Goal: Find specific page/section: Find specific page/section

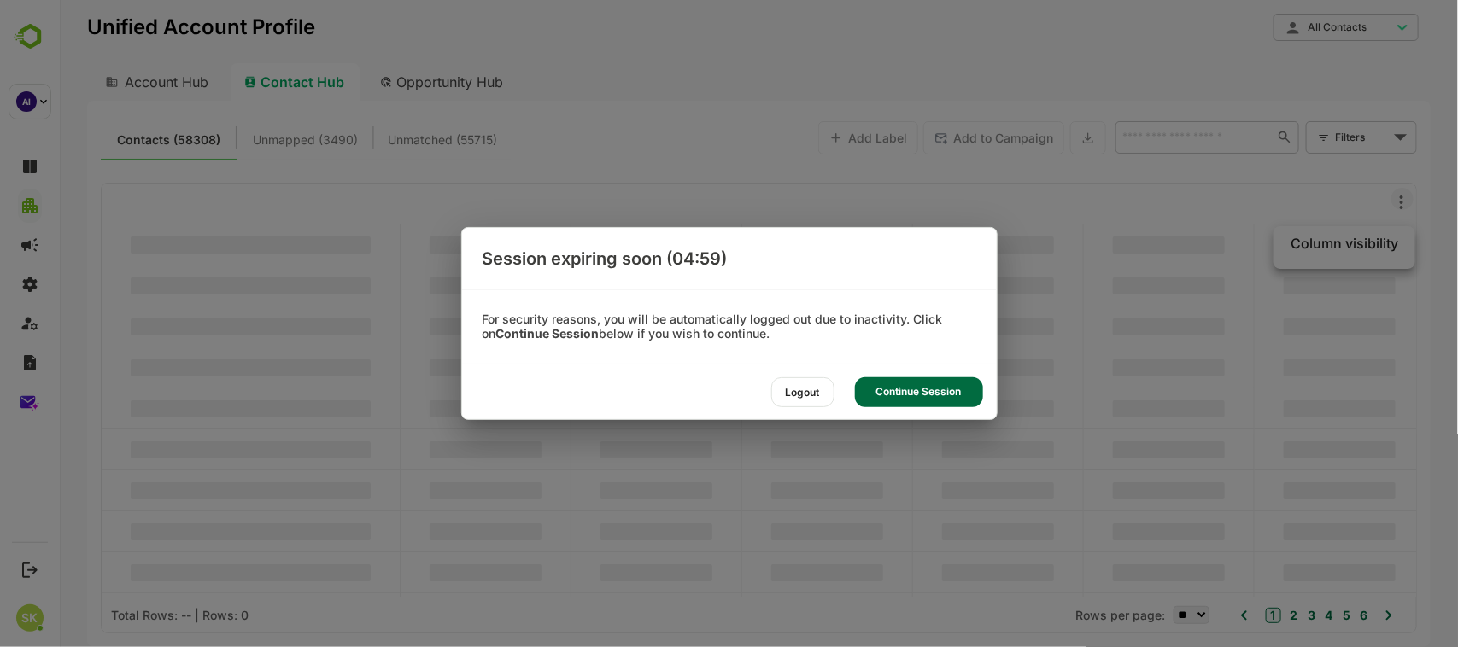
click at [972, 391] on div "Continue Session" at bounding box center [919, 393] width 128 height 30
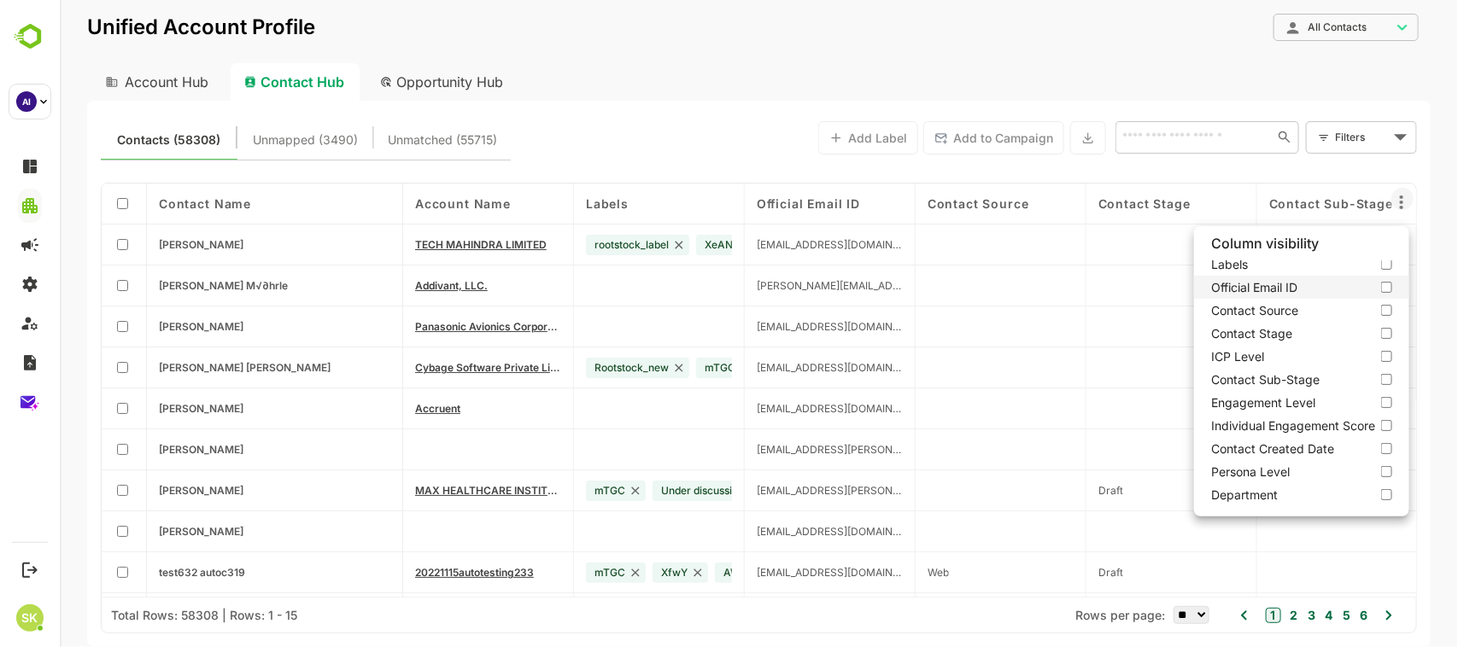
scroll to position [95, 0]
click at [1389, 312] on label "ICP Level" at bounding box center [1300, 315] width 215 height 23
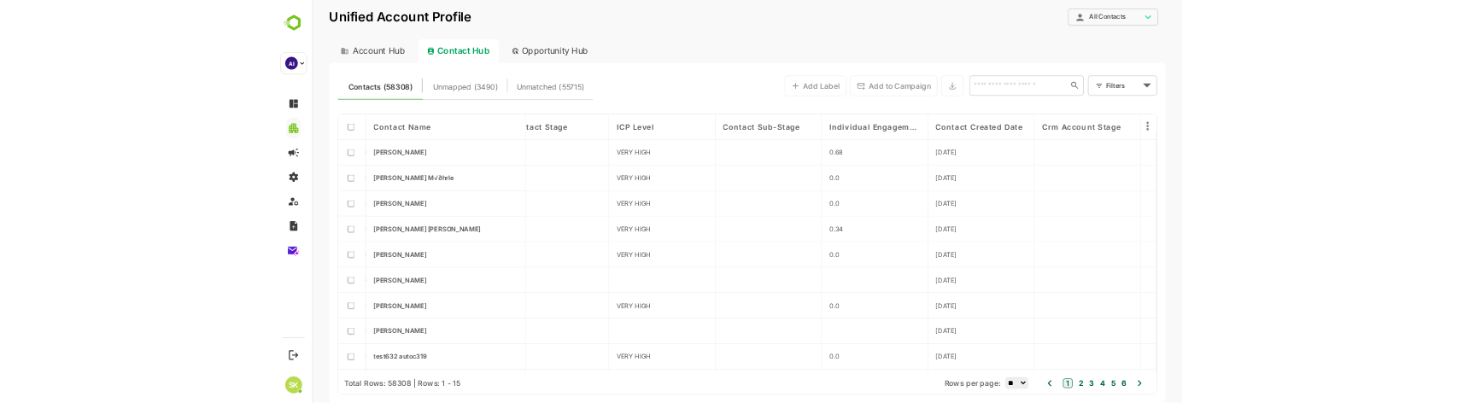
scroll to position [0, 723]
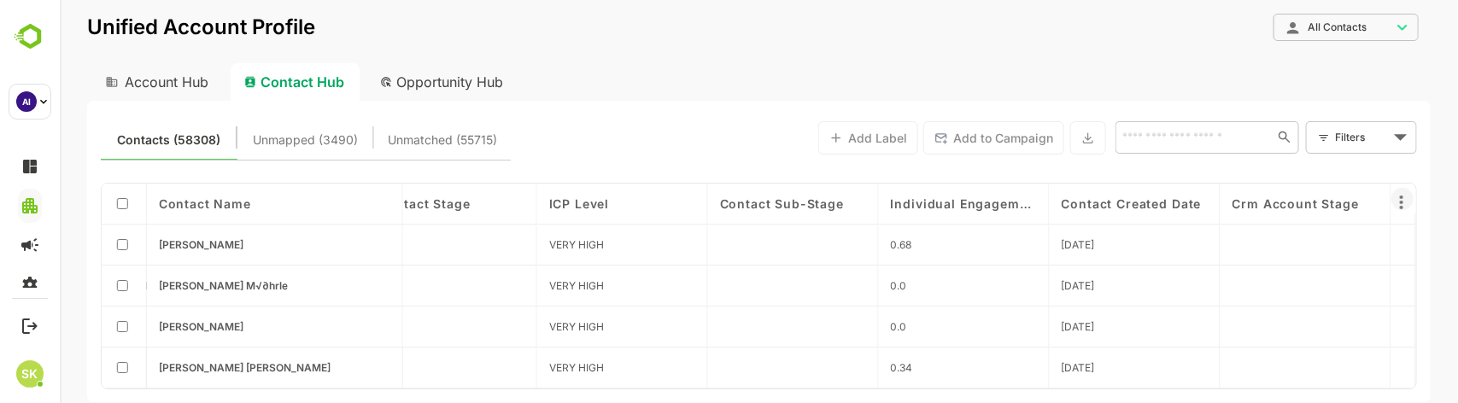
click at [1405, 202] on icon at bounding box center [1401, 202] width 21 height 21
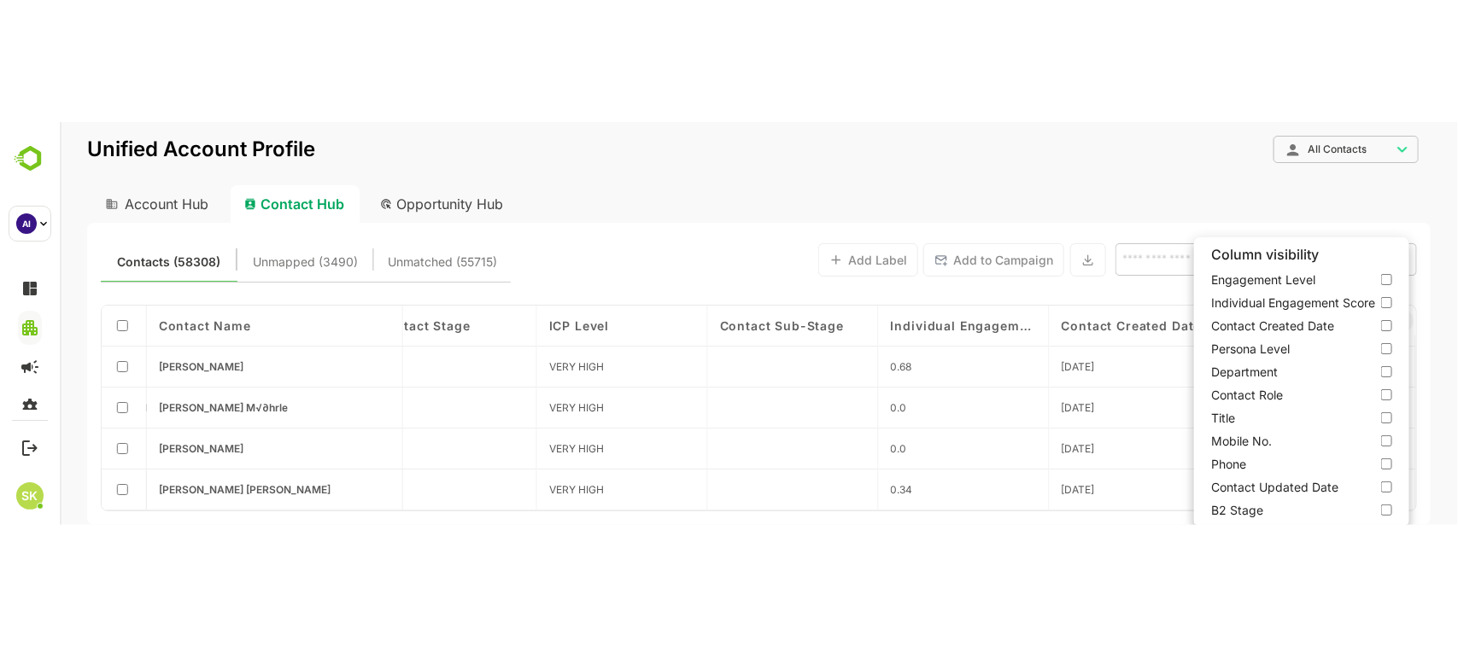
scroll to position [182, 0]
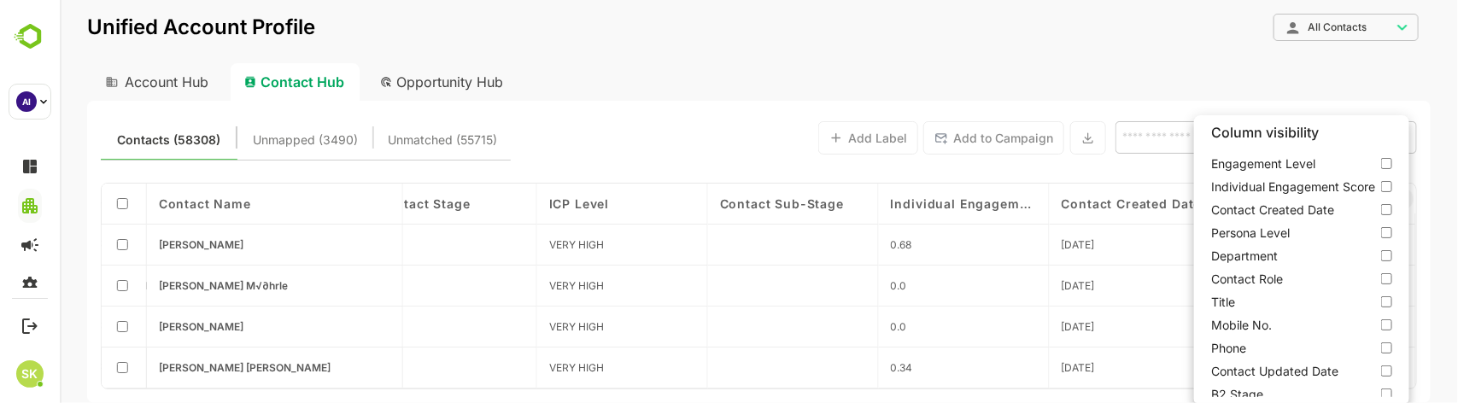
click at [163, 84] on div at bounding box center [758, 201] width 1398 height 403
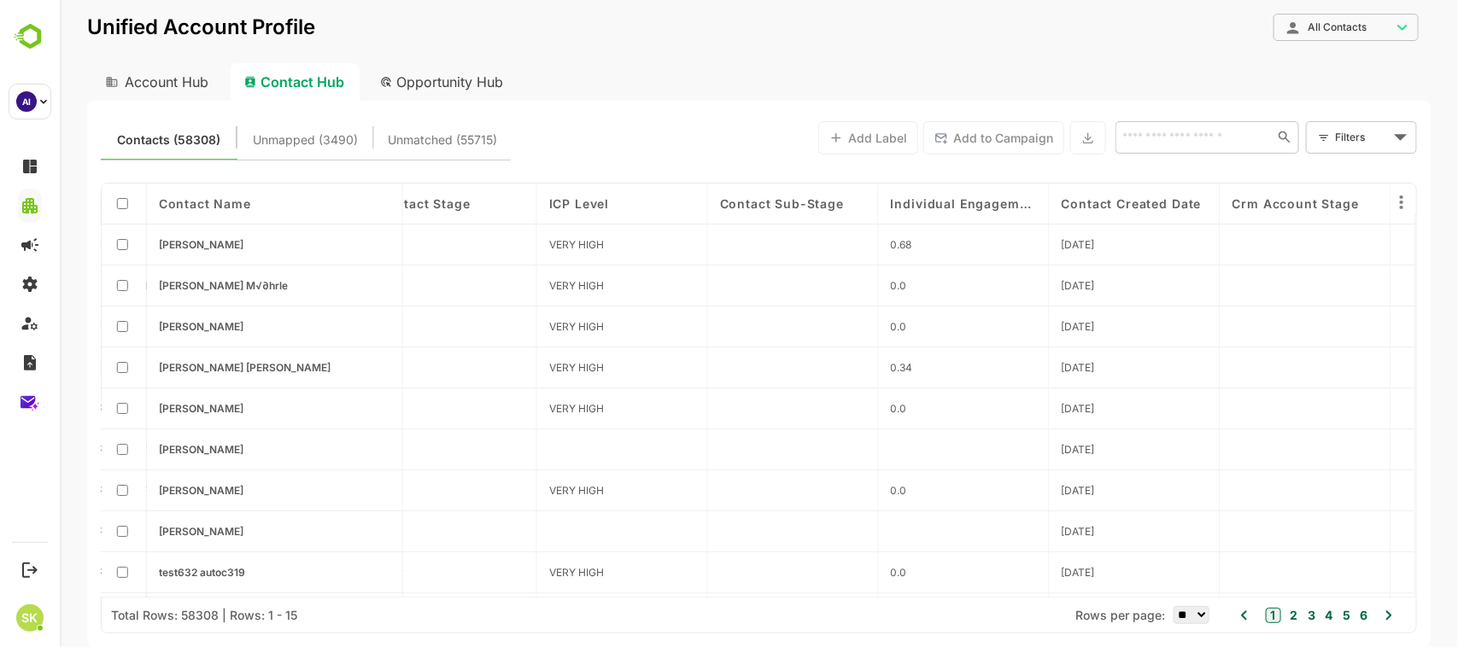
click at [180, 79] on div "Account Hub" at bounding box center [154, 82] width 137 height 38
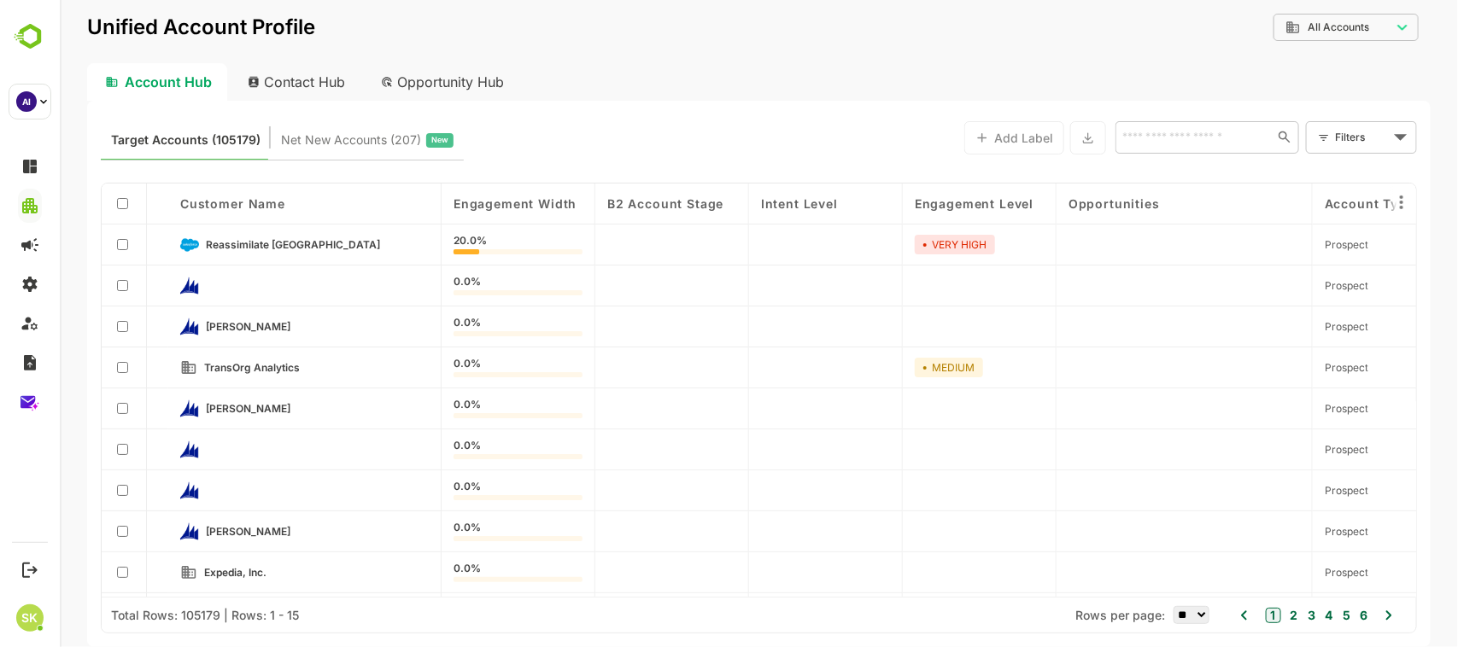
click at [325, 79] on div "Contact Hub" at bounding box center [296, 82] width 126 height 38
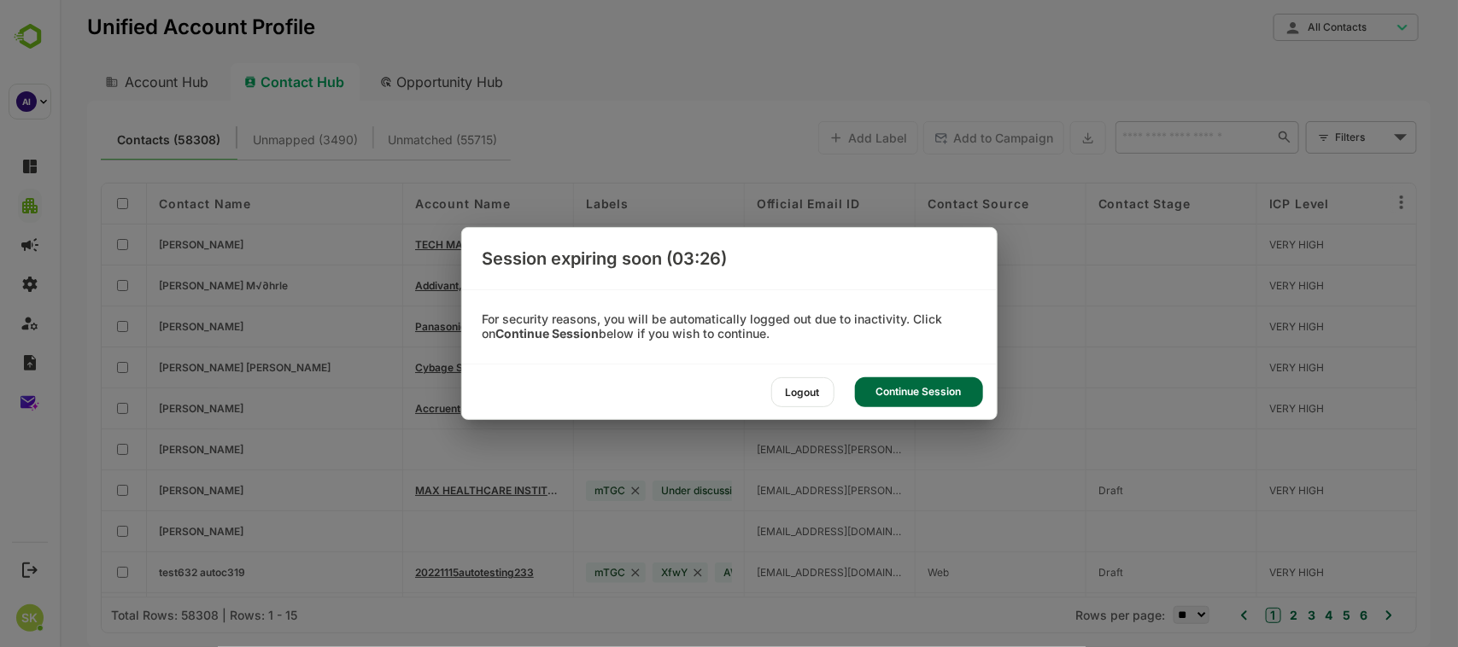
click at [899, 398] on div "Continue Session" at bounding box center [919, 393] width 128 height 30
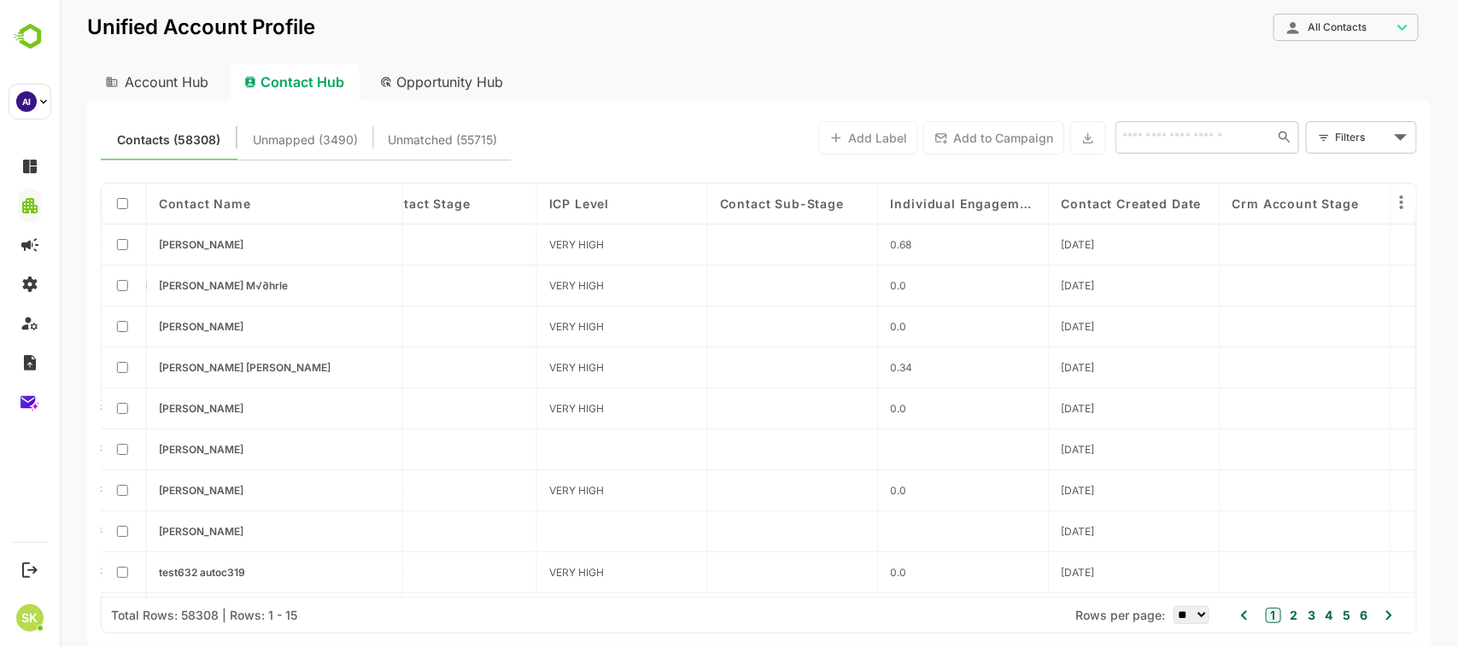
scroll to position [0, 209]
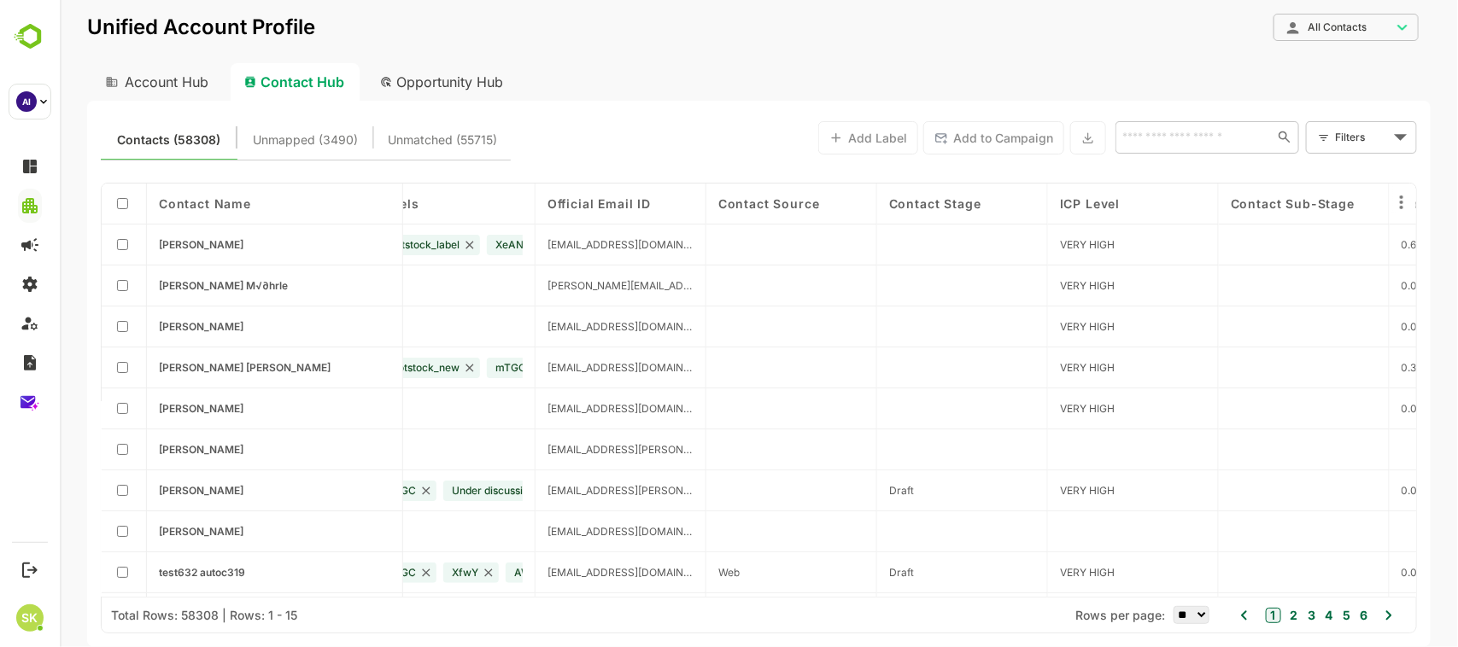
click at [166, 90] on div "Account Hub" at bounding box center [154, 82] width 137 height 38
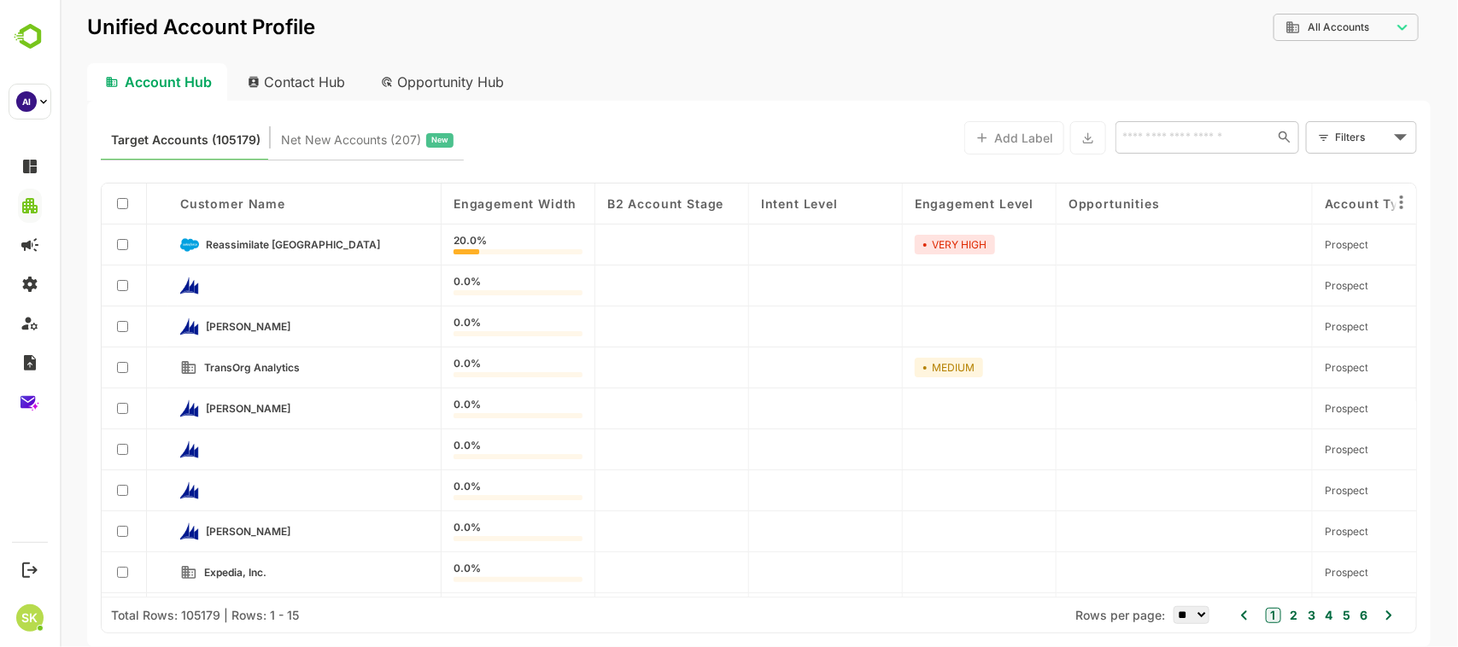
click at [285, 75] on div "Contact Hub" at bounding box center [296, 82] width 126 height 38
type input "**********"
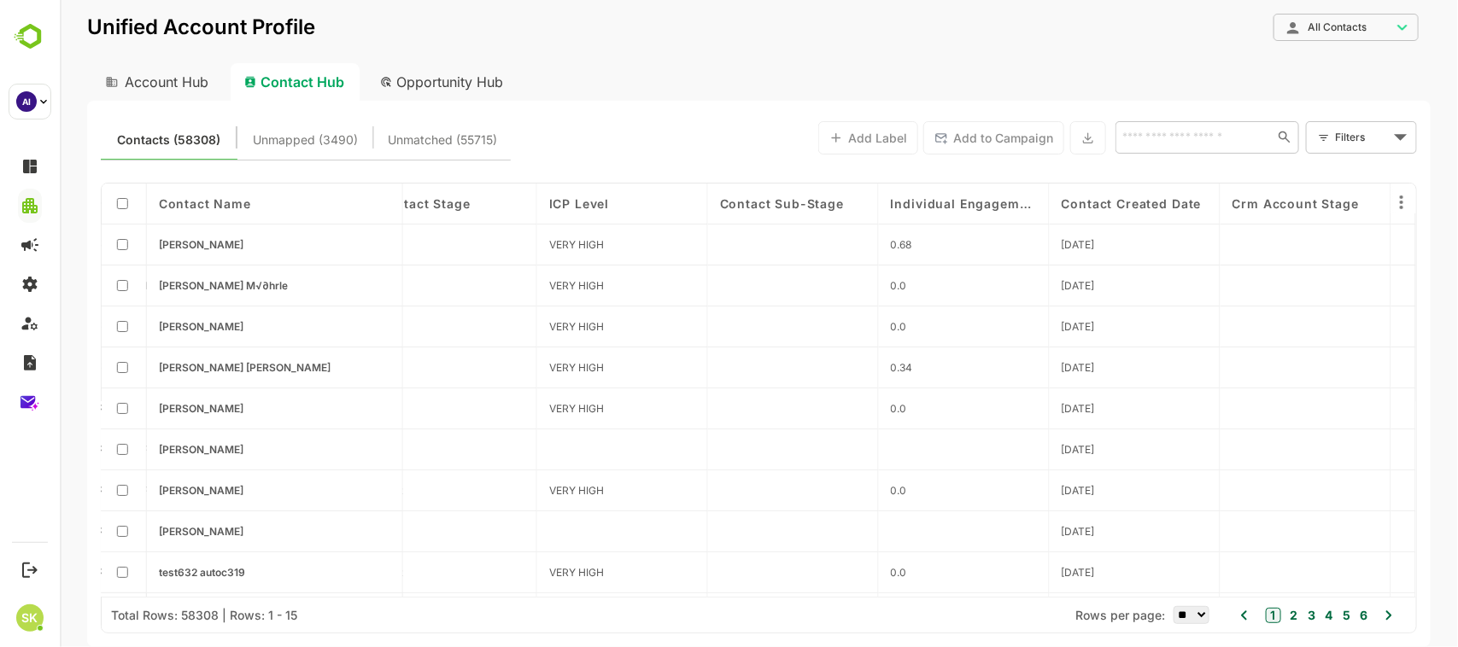
scroll to position [0, 0]
